Goal: Information Seeking & Learning: Learn about a topic

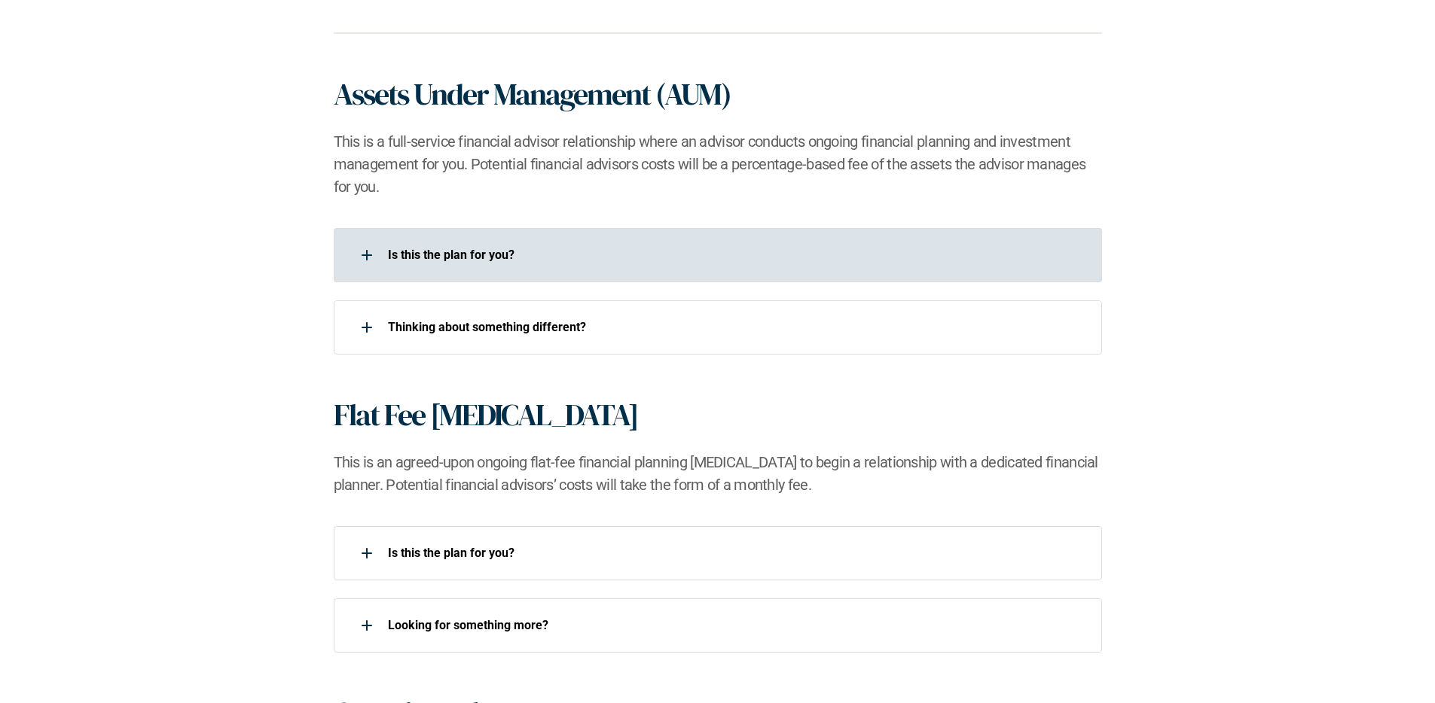
scroll to position [995, 0]
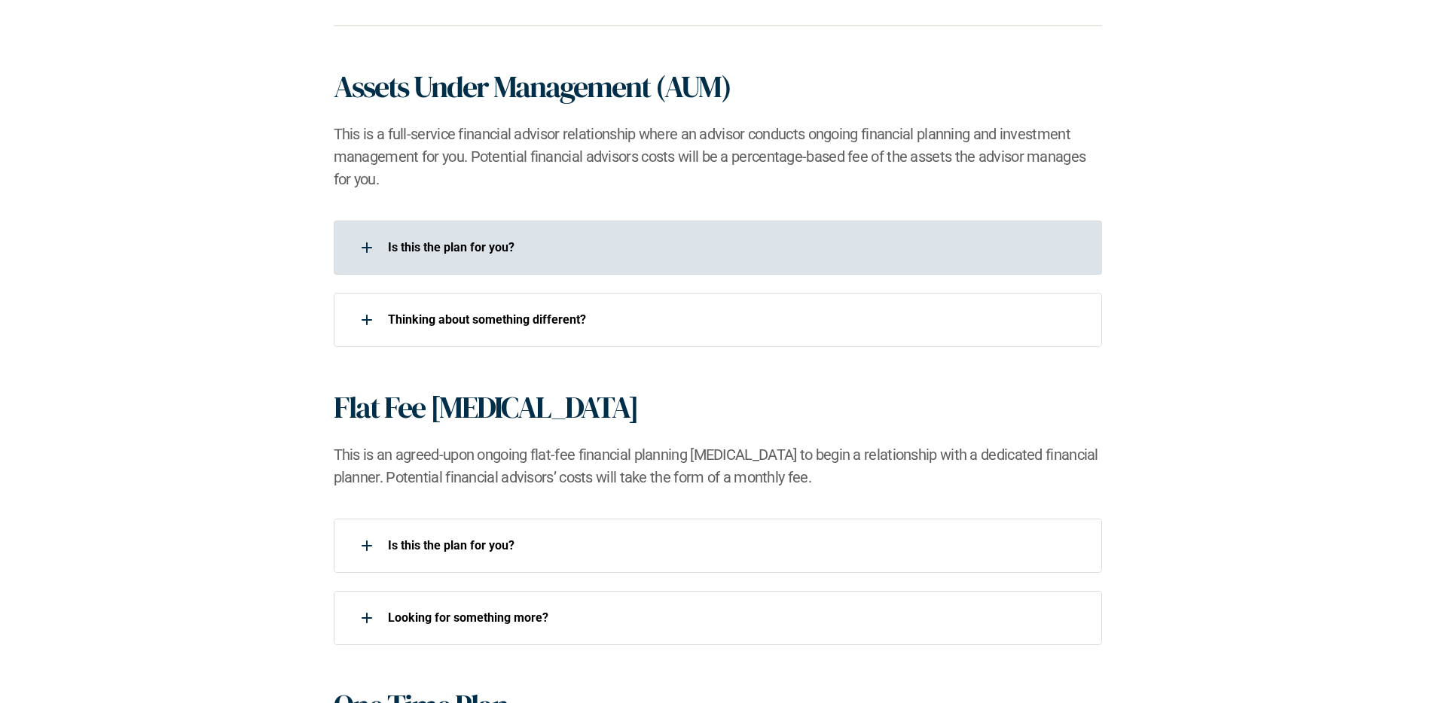
click at [355, 258] on div at bounding box center [367, 248] width 30 height 30
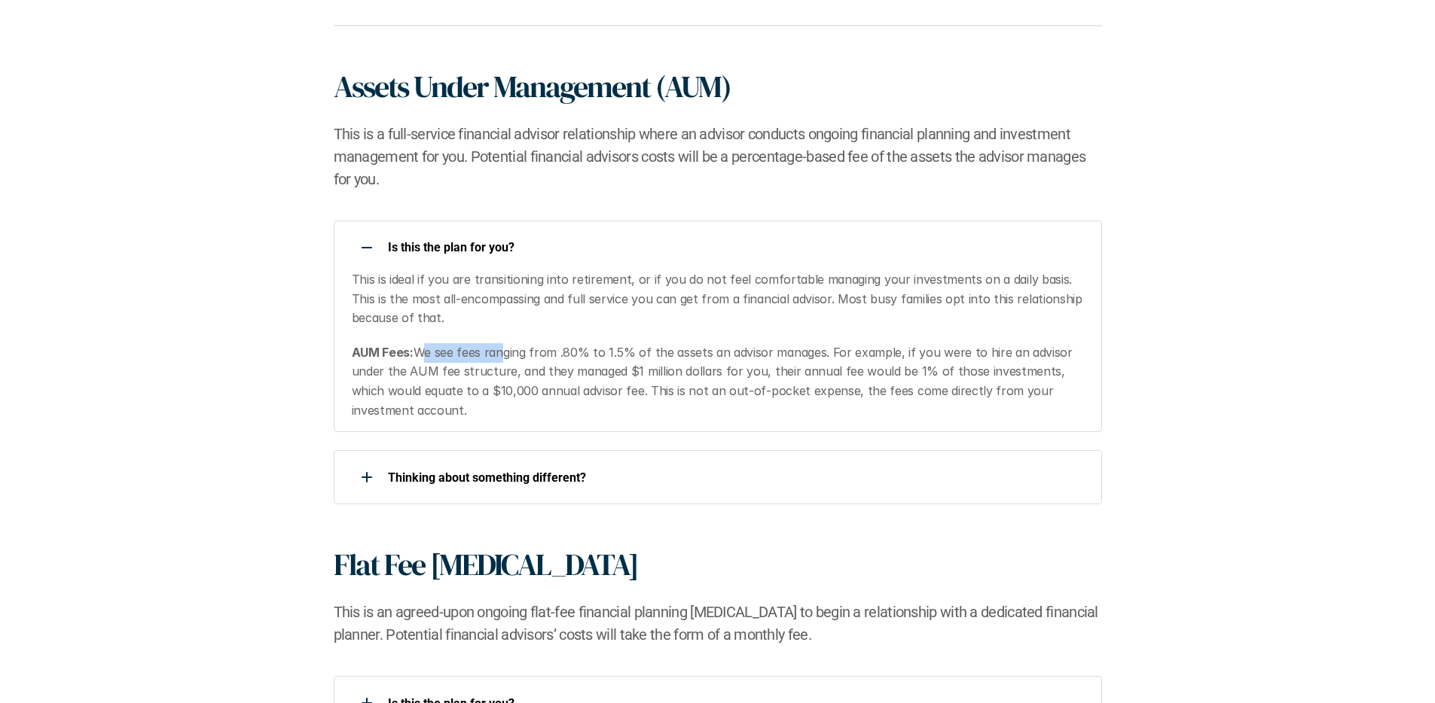
drag, startPoint x: 417, startPoint y: 356, endPoint x: 496, endPoint y: 357, distance: 78.3
click at [496, 357] on p "AUM Fees: We see fees ranging from .80% to 1.5% of the assets an advisor manage…" at bounding box center [717, 381] width 731 height 77
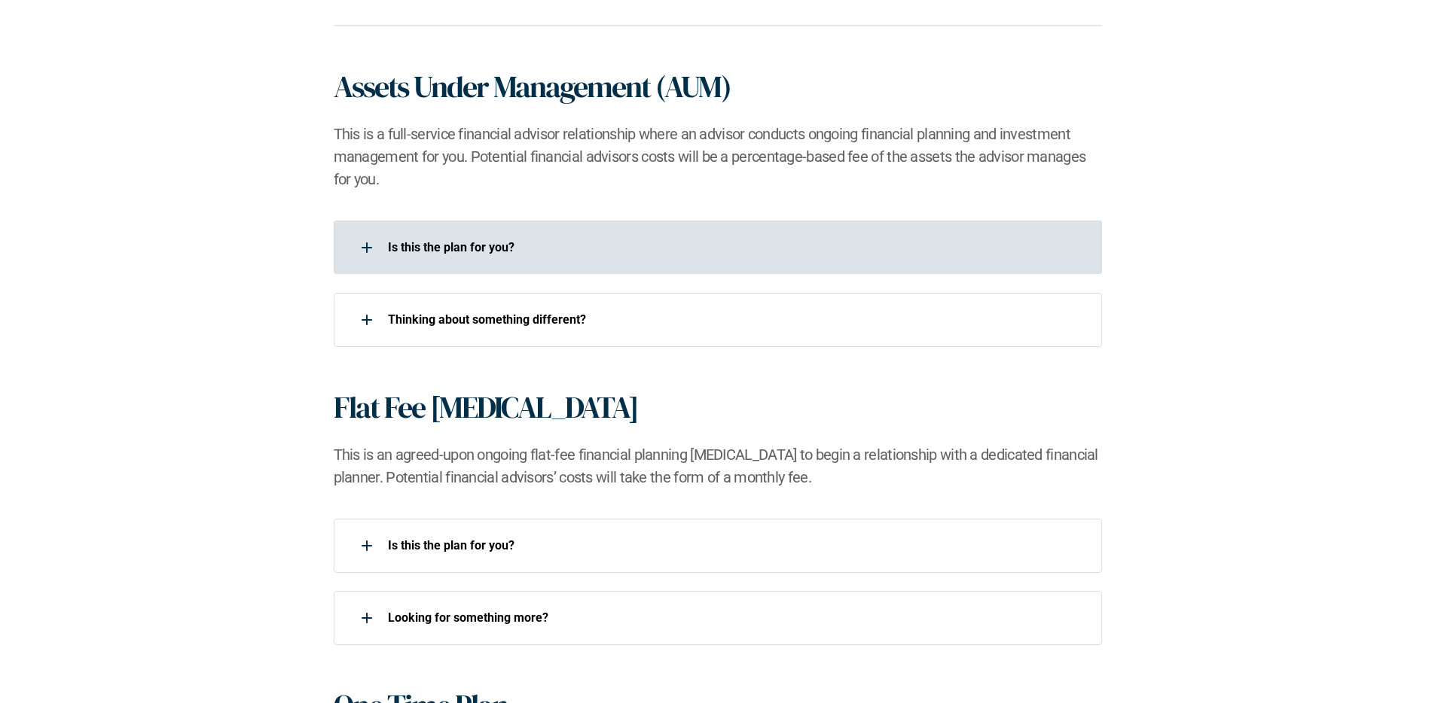
scroll to position [990, 0]
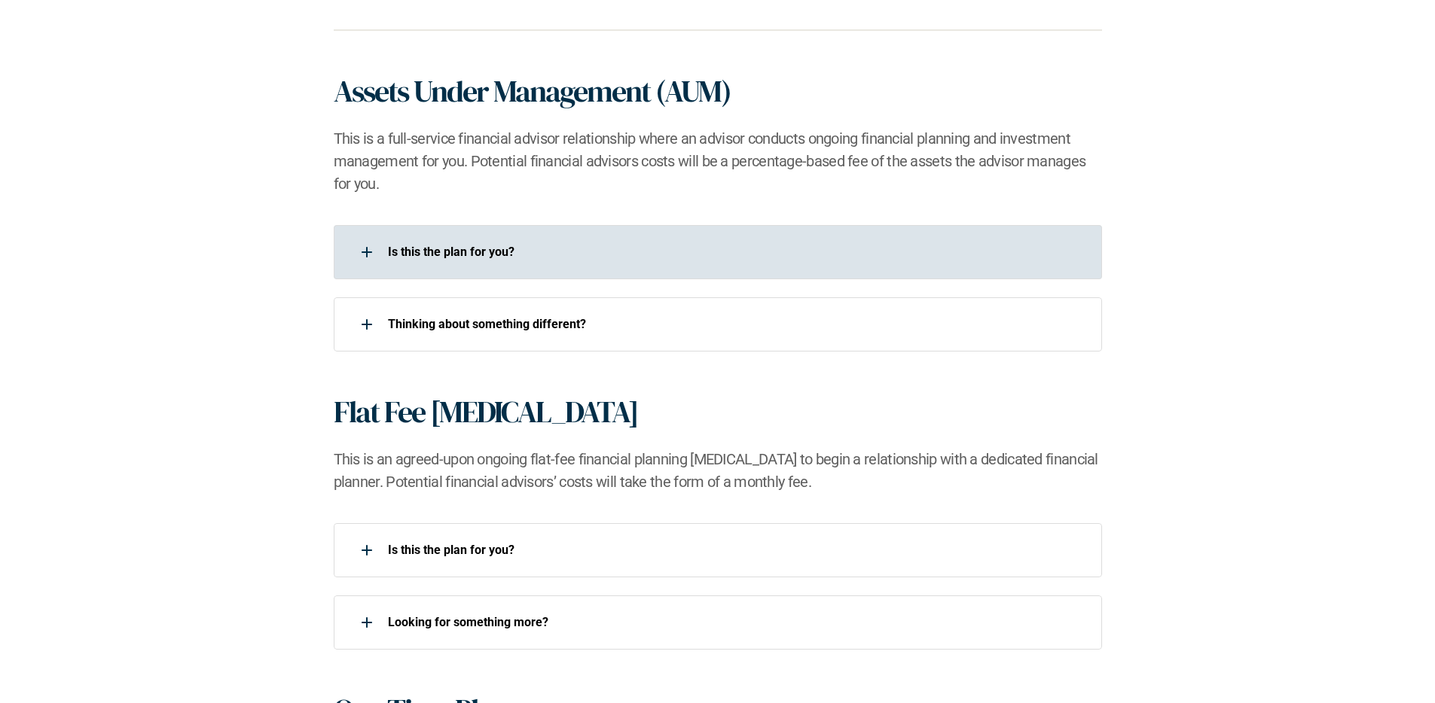
click at [389, 257] on p "Is this the plan for you?​" at bounding box center [735, 252] width 694 height 14
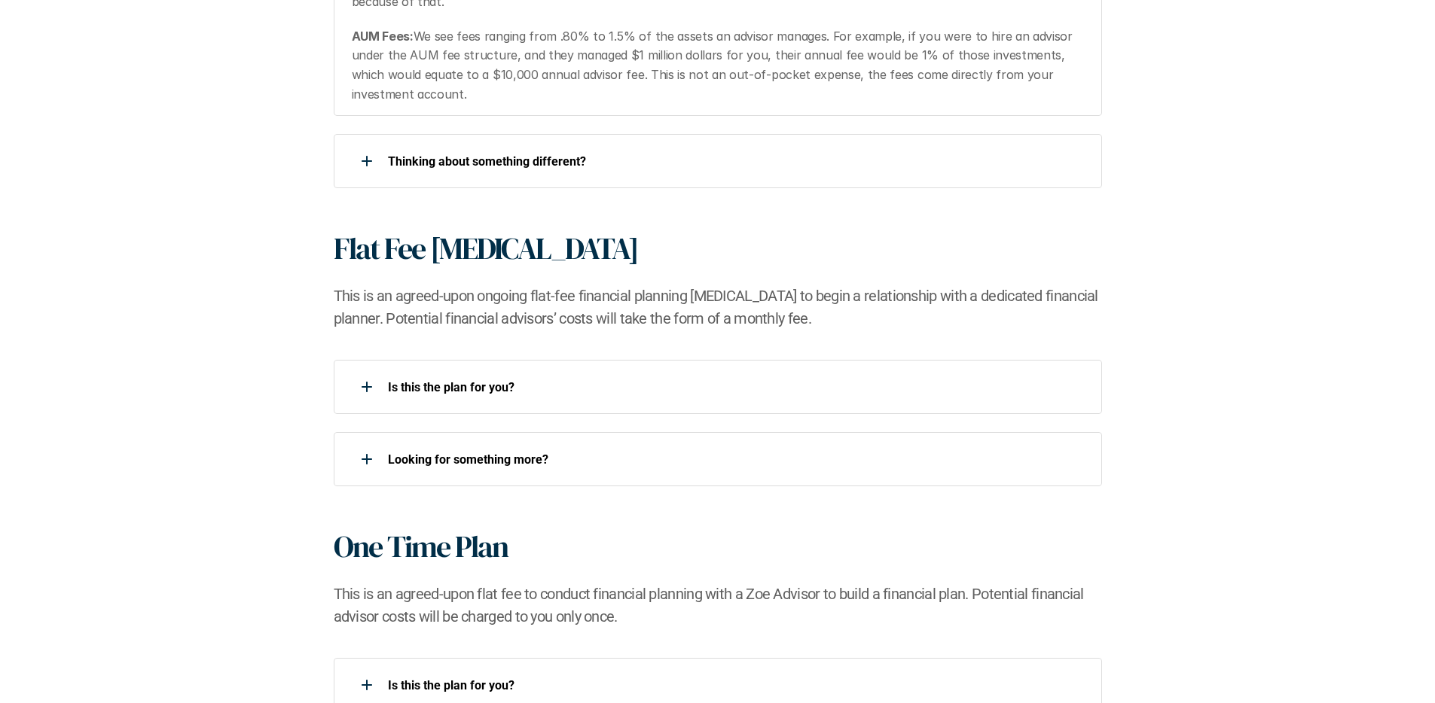
scroll to position [1319, 0]
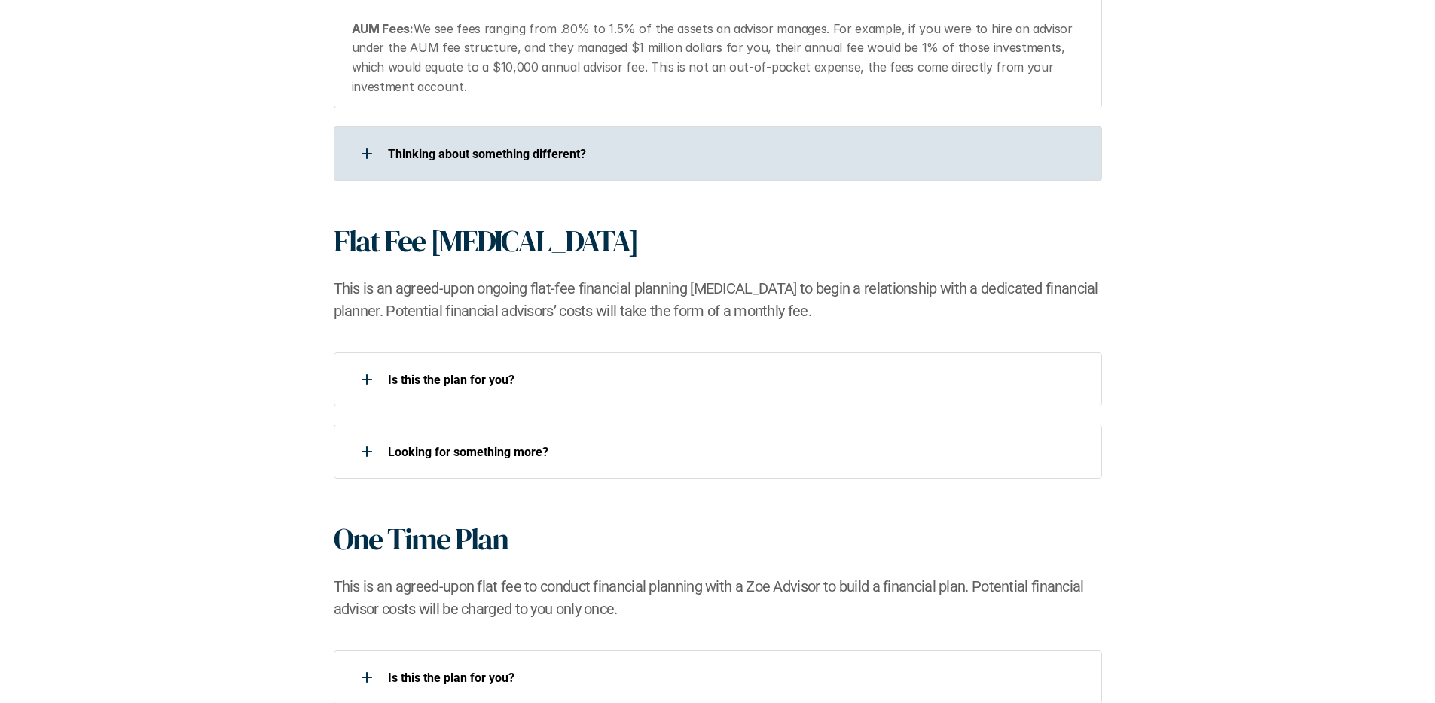
click at [357, 164] on div at bounding box center [367, 154] width 30 height 30
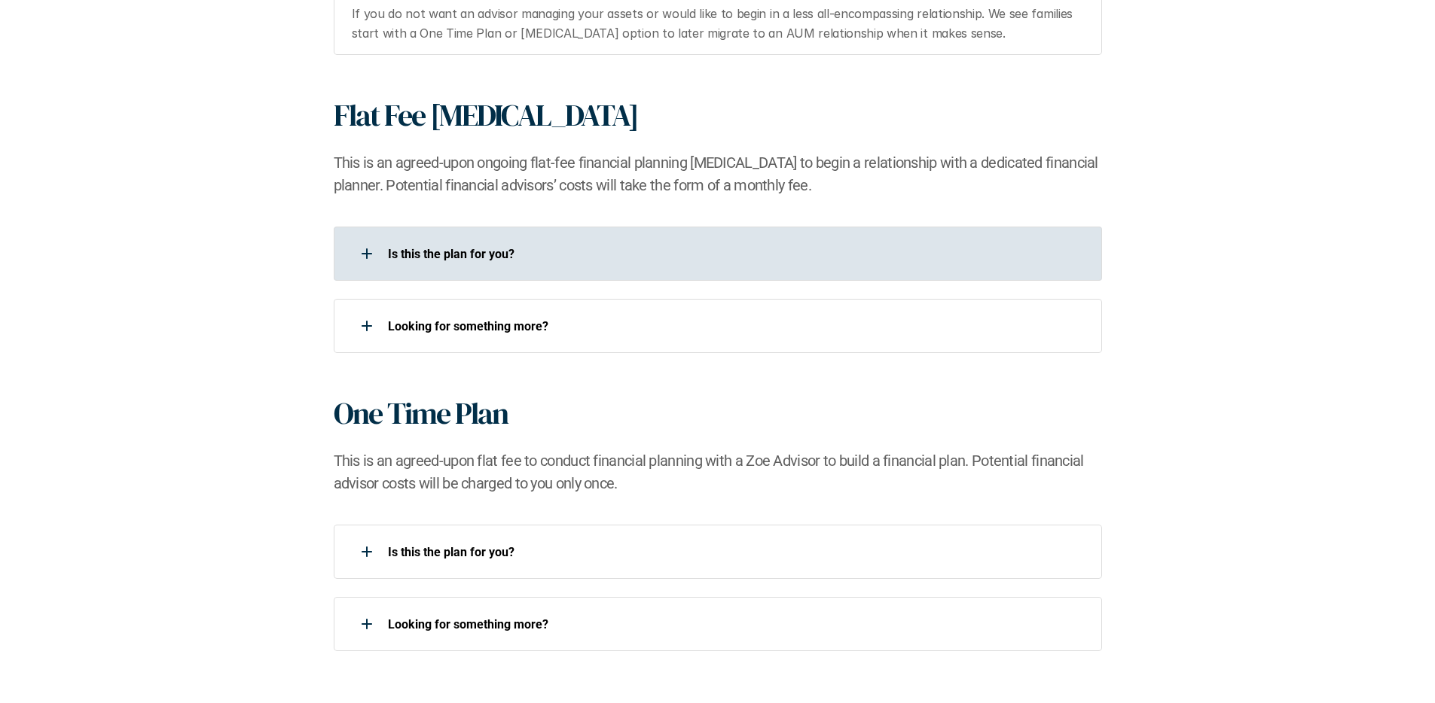
scroll to position [1510, 0]
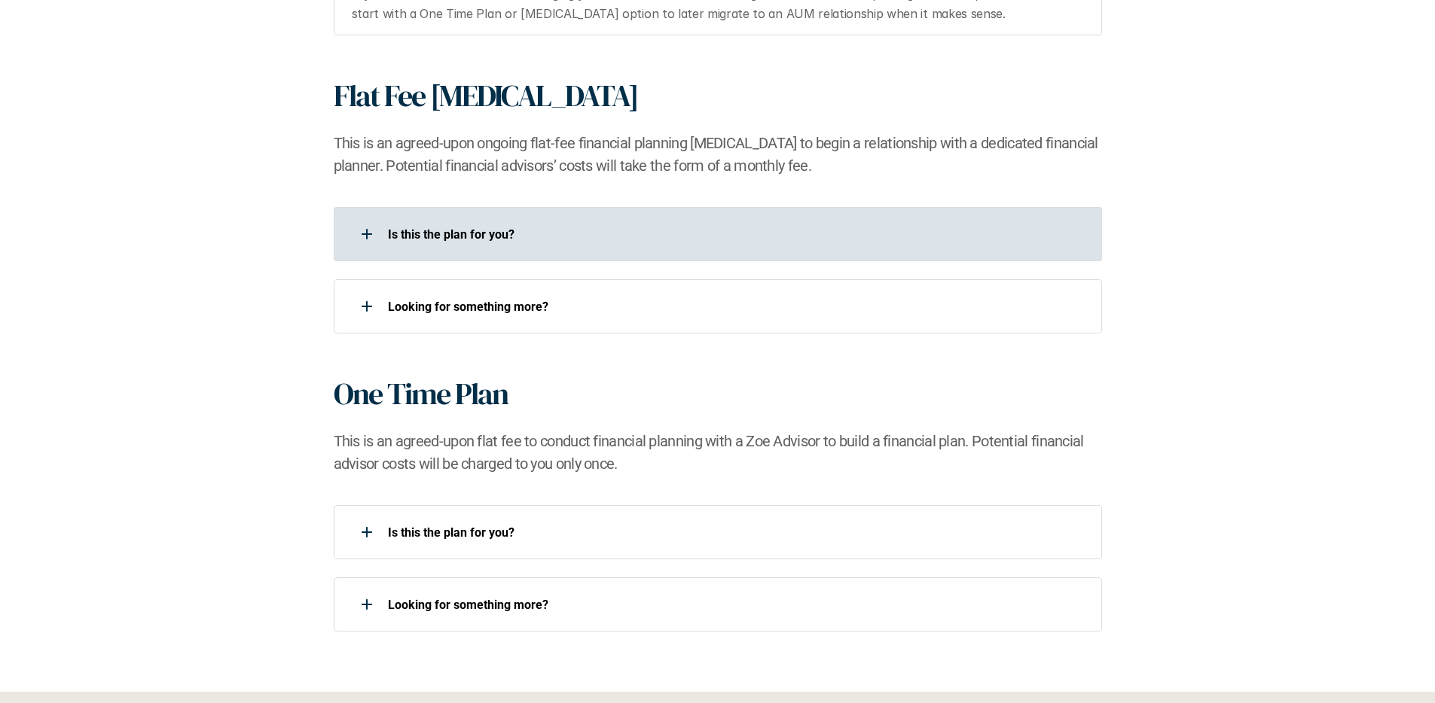
click at [360, 247] on div at bounding box center [367, 234] width 30 height 30
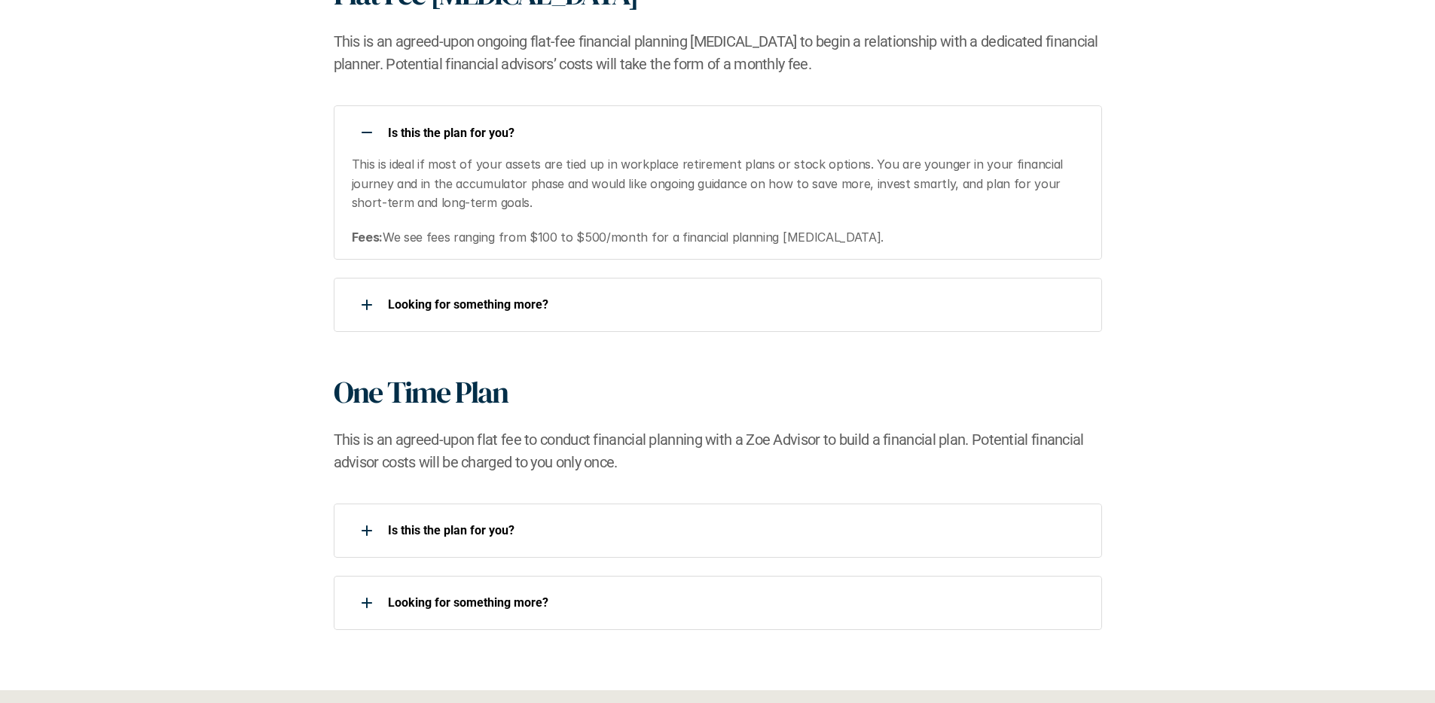
scroll to position [1616, 0]
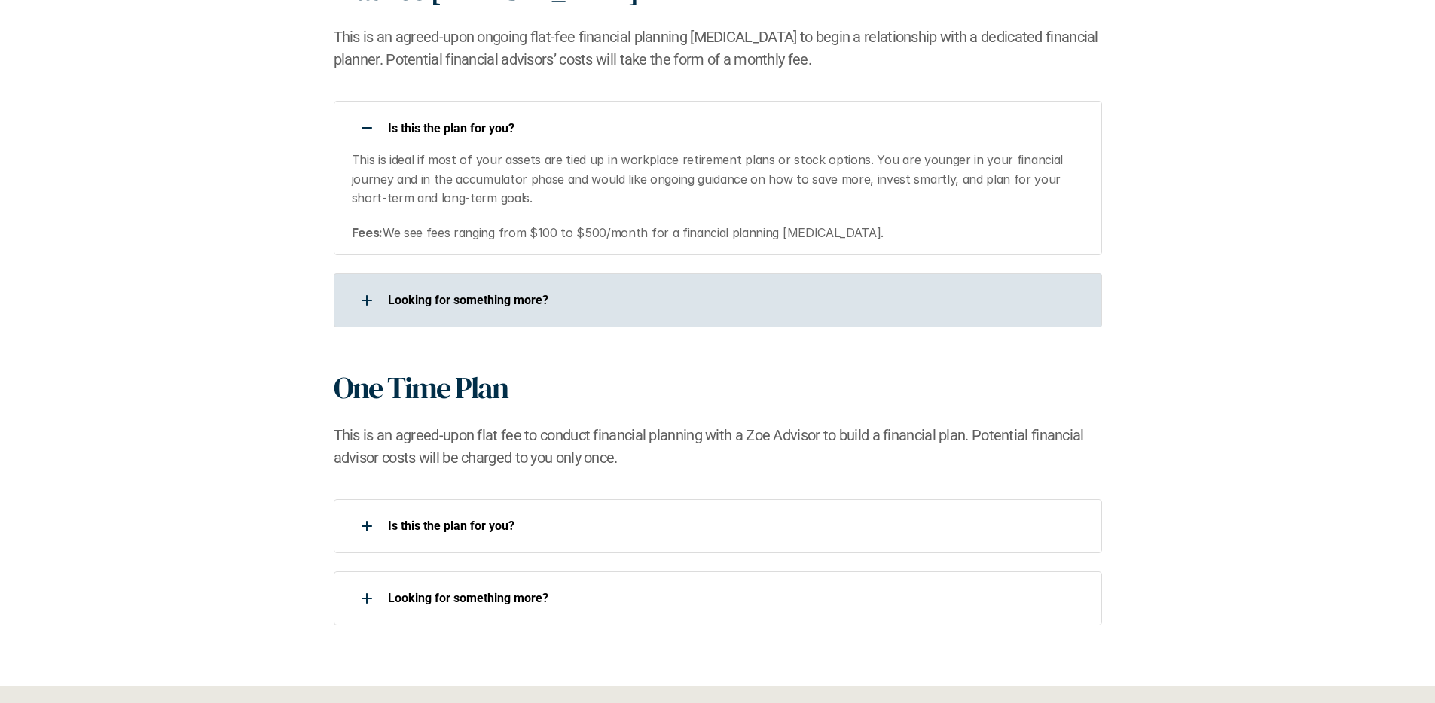
click at [349, 300] on div "Looking for something more?​" at bounding box center [708, 300] width 749 height 30
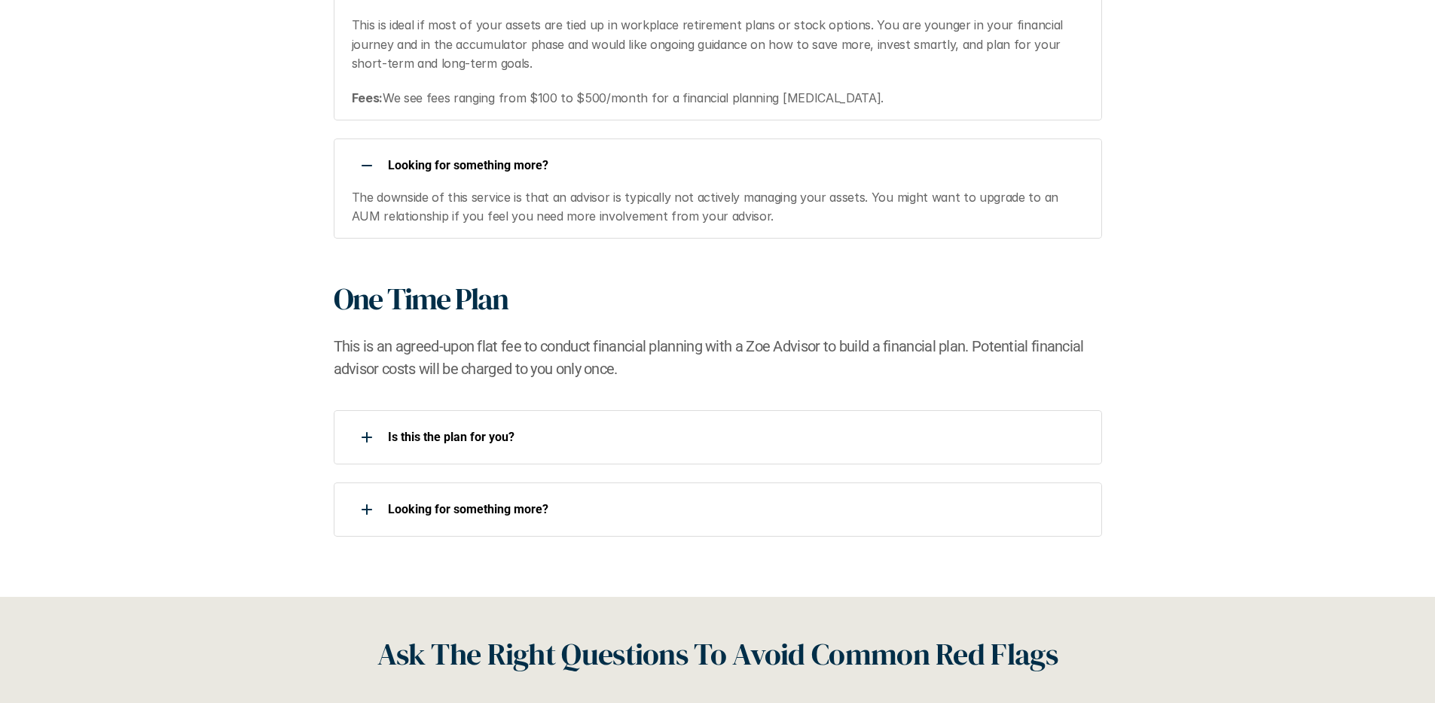
scroll to position [1754, 0]
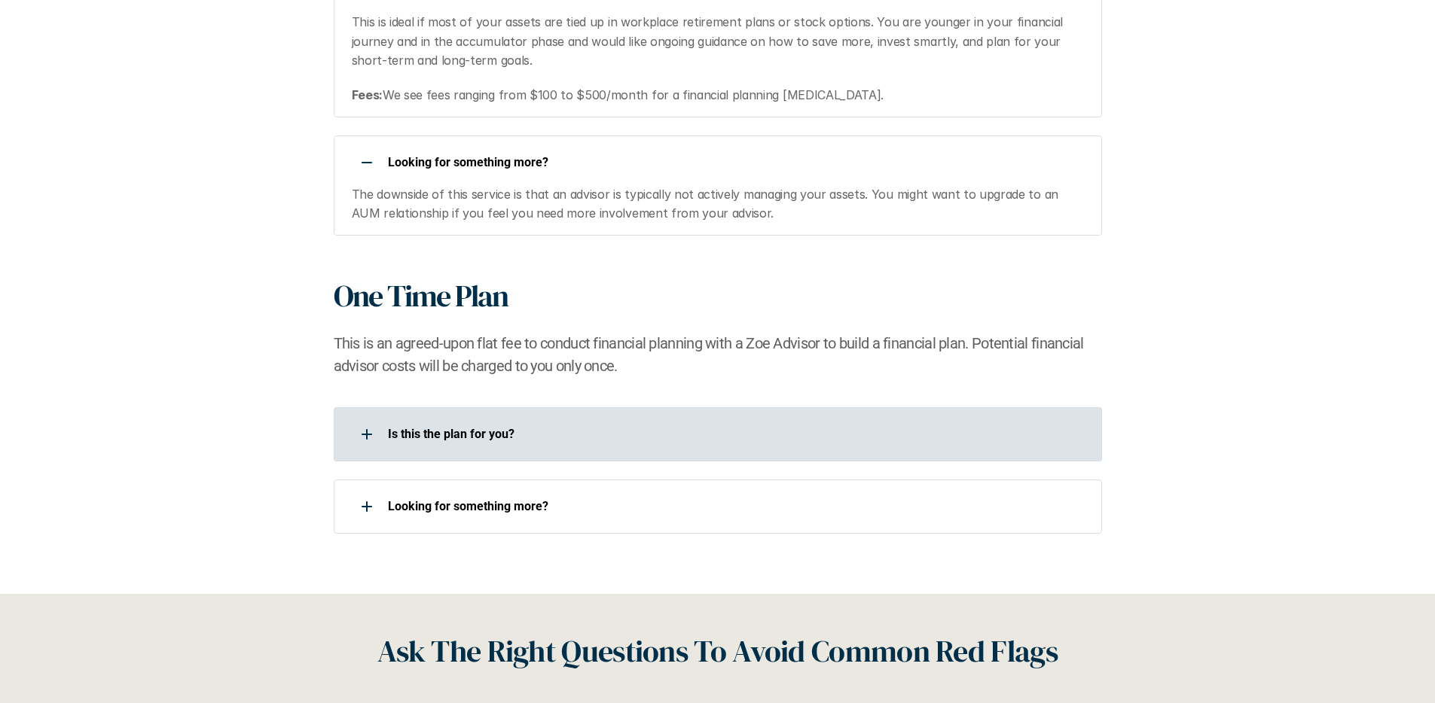
click at [361, 432] on div at bounding box center [367, 434] width 30 height 30
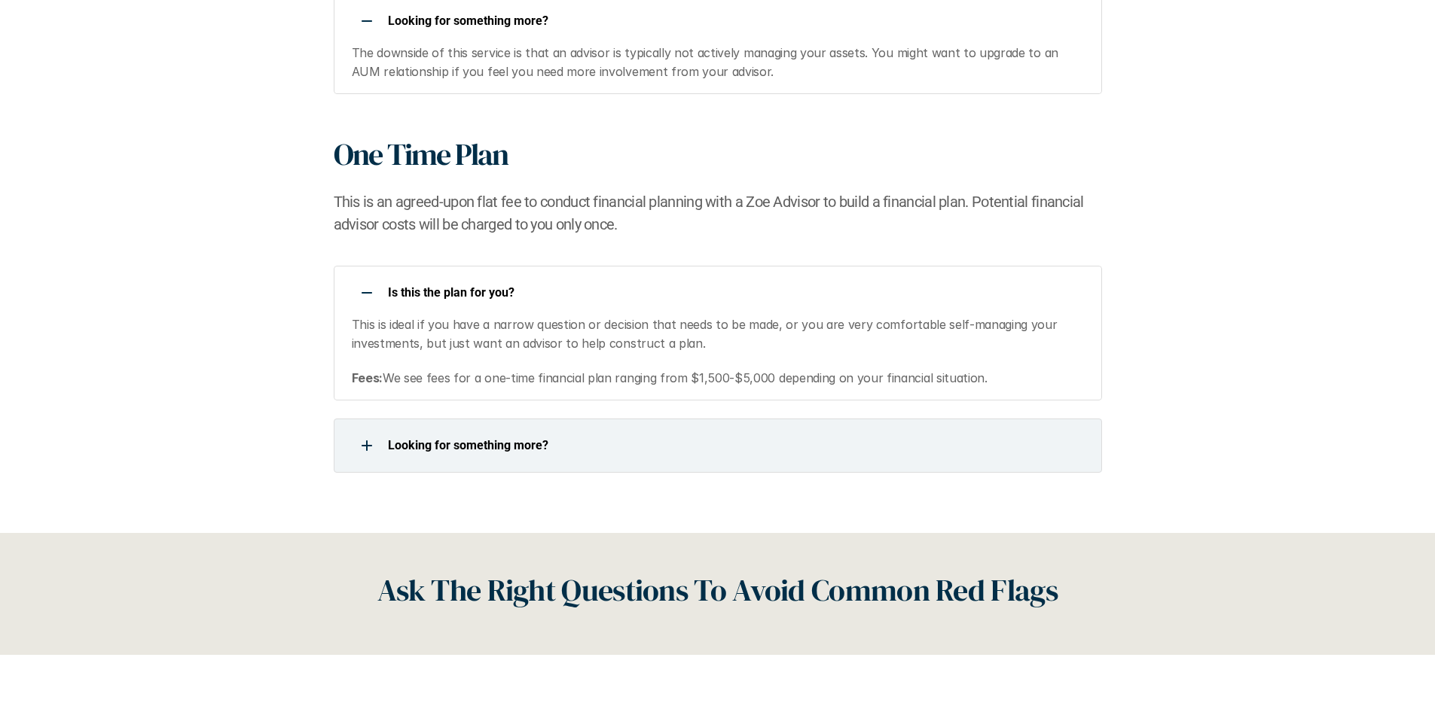
scroll to position [1913, 0]
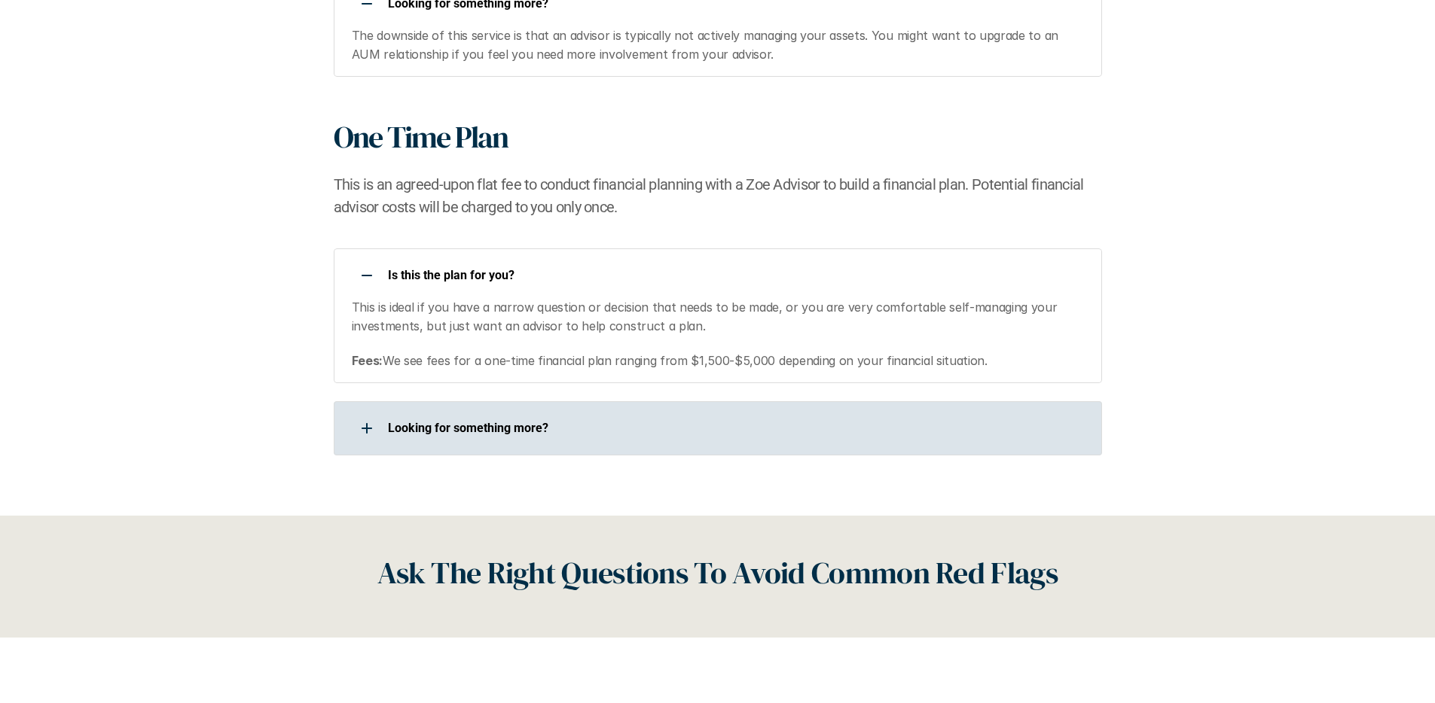
click at [349, 425] on div "Looking for something more?​" at bounding box center [708, 428] width 749 height 30
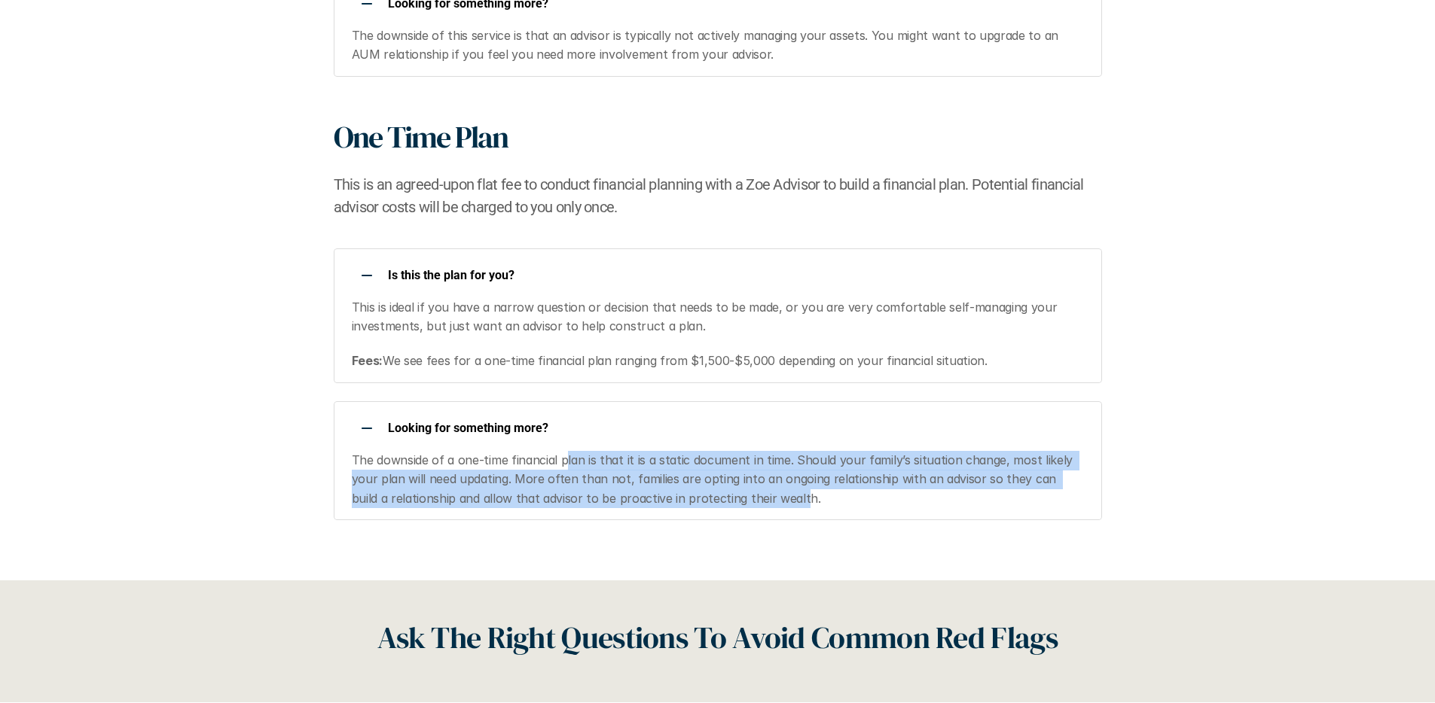
drag, startPoint x: 568, startPoint y: 458, endPoint x: 758, endPoint y: 501, distance: 194.6
click at [758, 501] on p "The downside of a one-time financial plan is that it is a static document in ti…" at bounding box center [717, 480] width 731 height 58
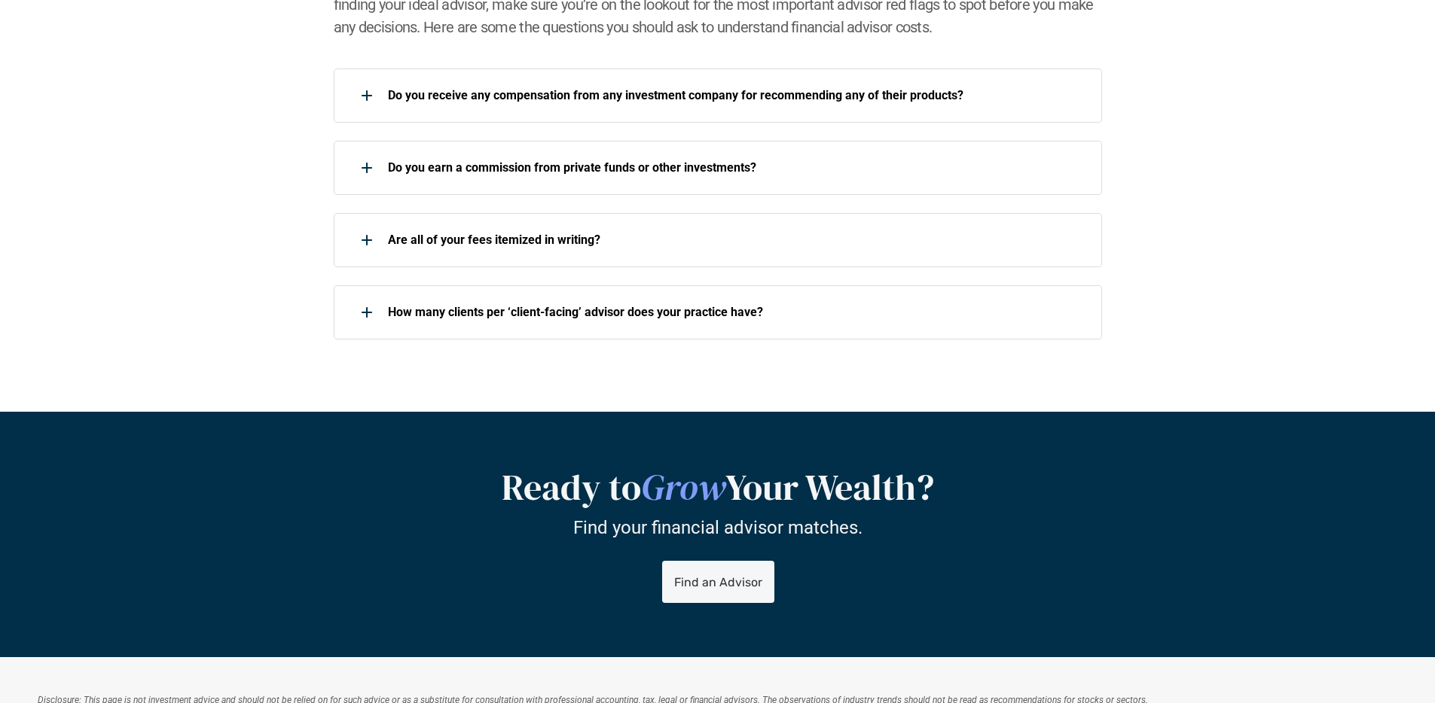
scroll to position [2654, 0]
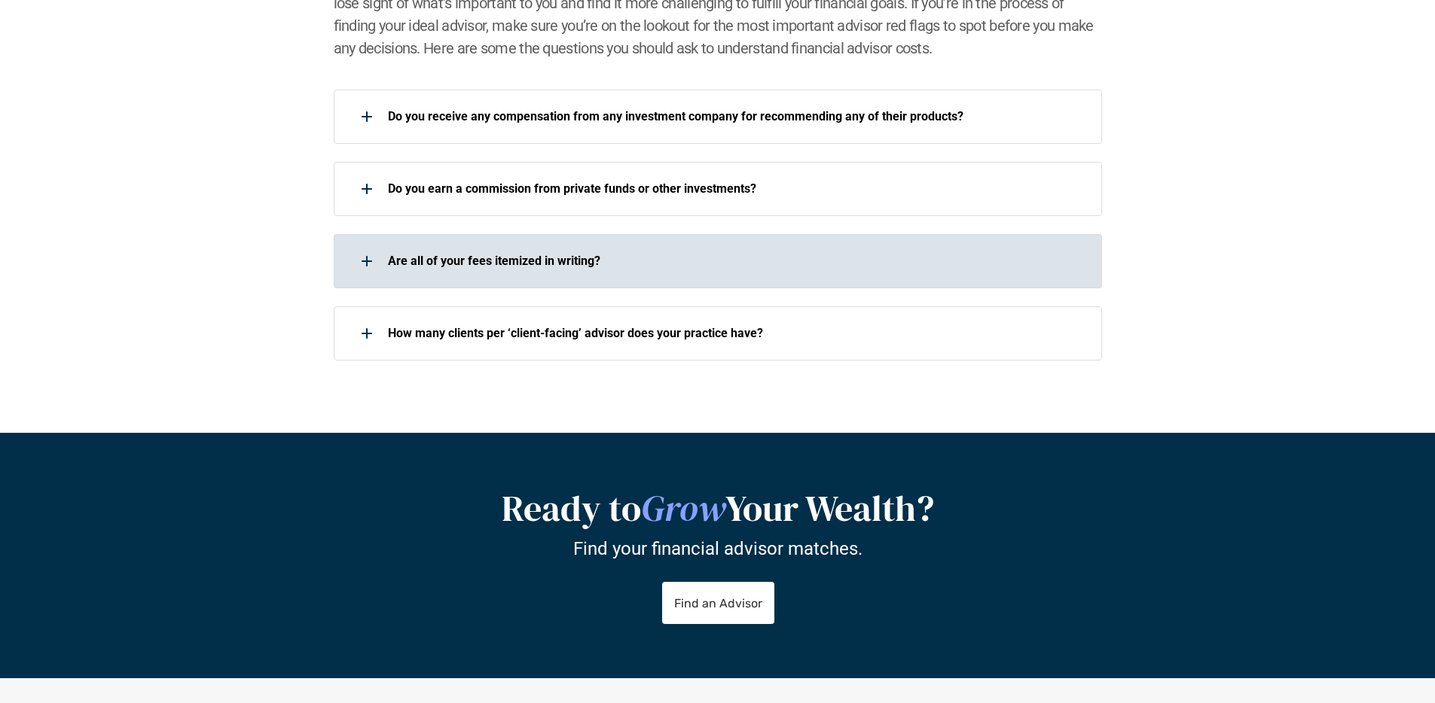
click at [349, 261] on div "Are all of your fees itemized in writing?" at bounding box center [708, 261] width 749 height 30
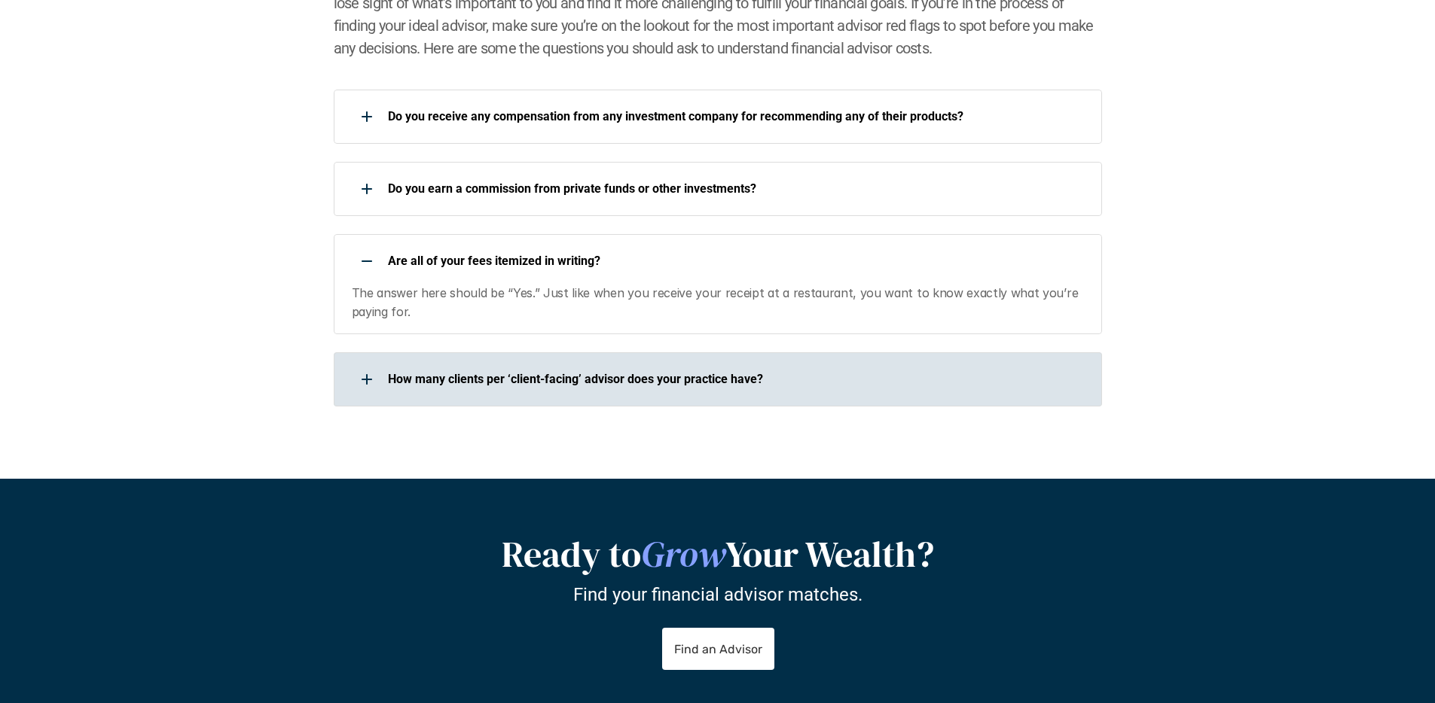
click at [368, 384] on div at bounding box center [367, 379] width 30 height 30
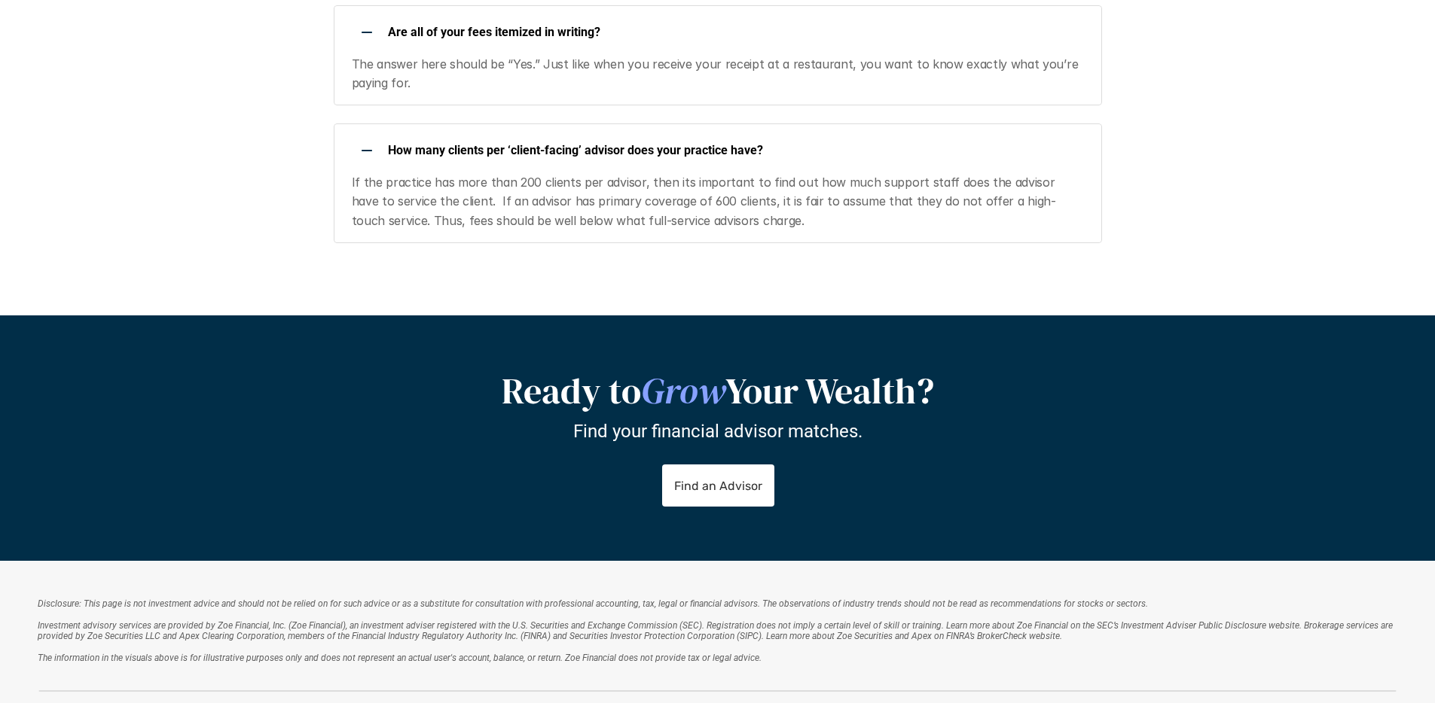
scroll to position [3161, 0]
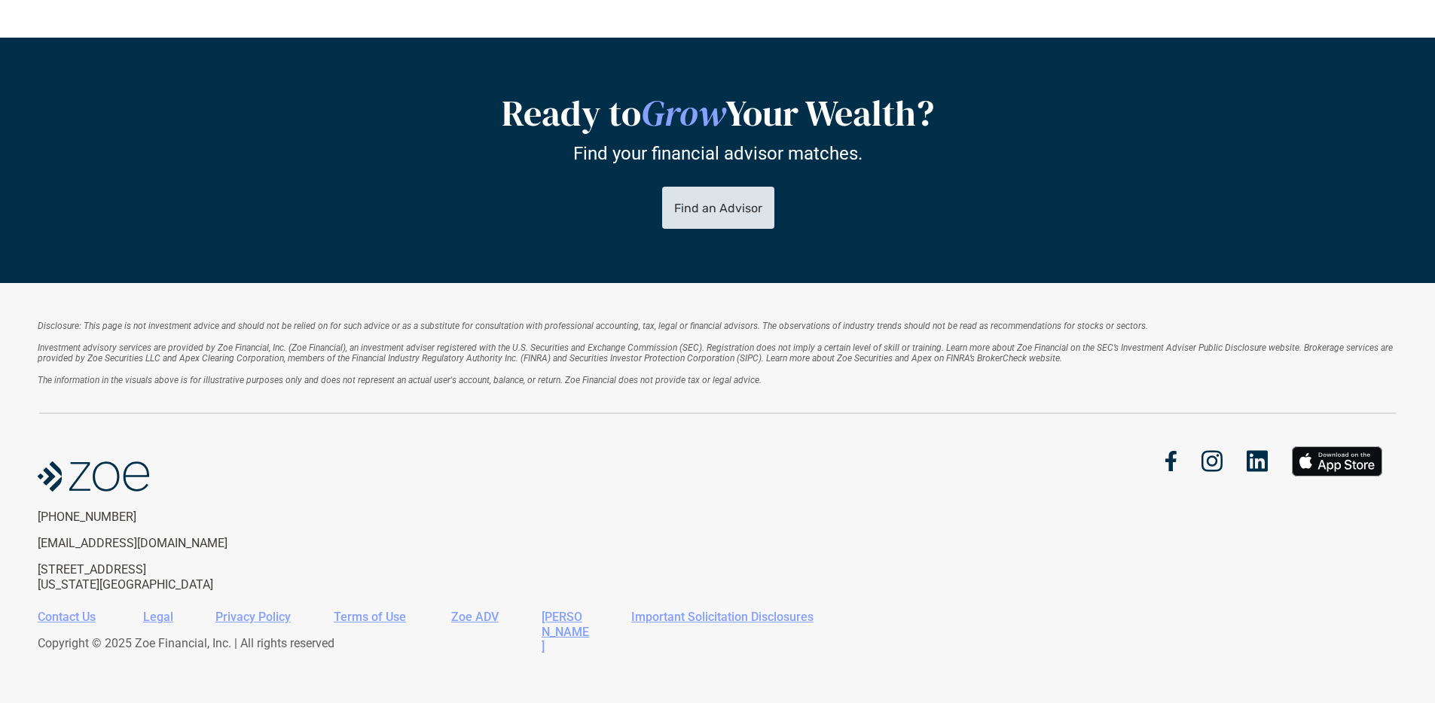
click at [748, 226] on link "Find an Advisor" at bounding box center [717, 208] width 112 height 42
